Goal: Find specific page/section: Find specific page/section

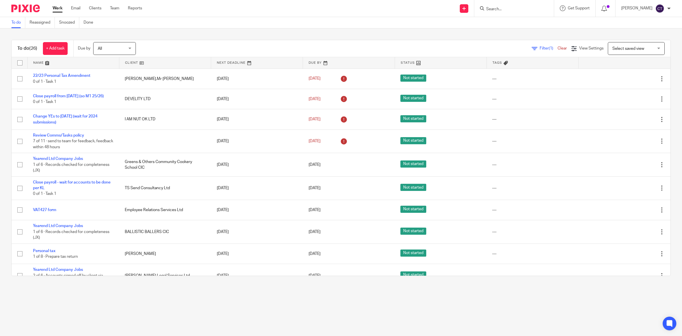
click at [523, 11] on input "Search" at bounding box center [511, 9] width 51 height 5
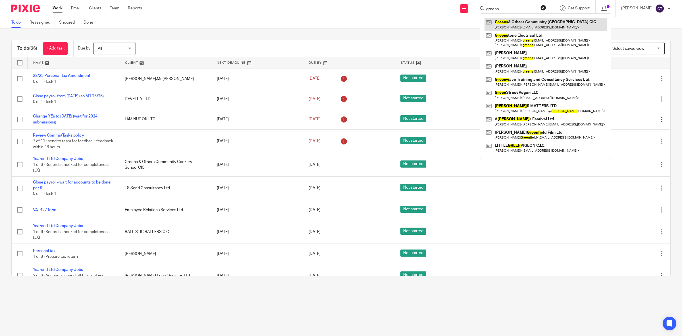
type input "greens"
click at [521, 26] on link at bounding box center [546, 24] width 122 height 13
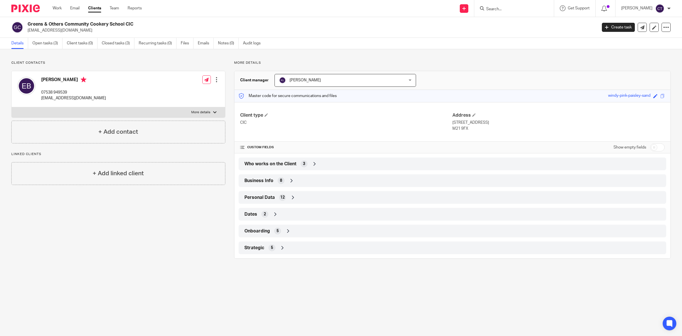
click at [313, 178] on div "Business Info 8" at bounding box center [452, 181] width 419 height 10
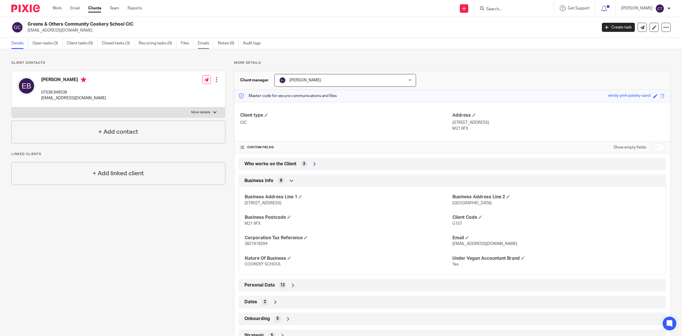
click at [206, 46] on link "Emails" at bounding box center [206, 43] width 16 height 11
